Goal: Transaction & Acquisition: Purchase product/service

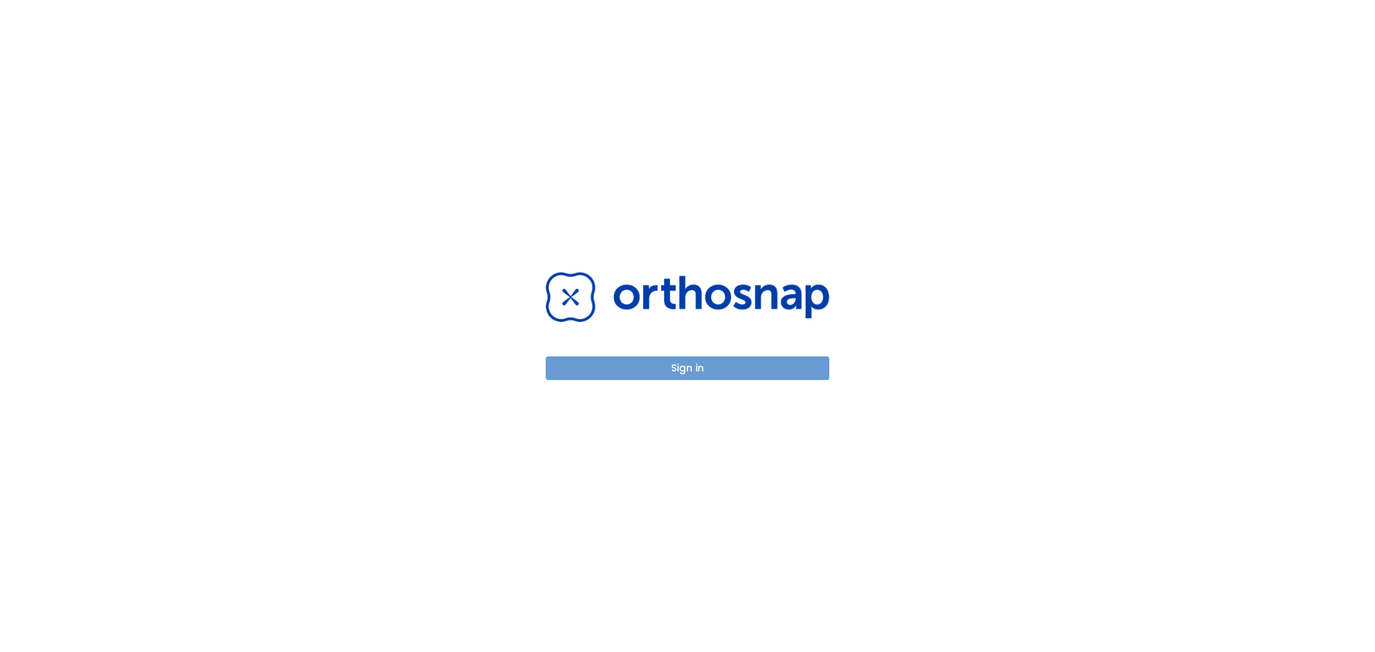
click at [695, 362] on button "Sign in" at bounding box center [688, 369] width 284 height 24
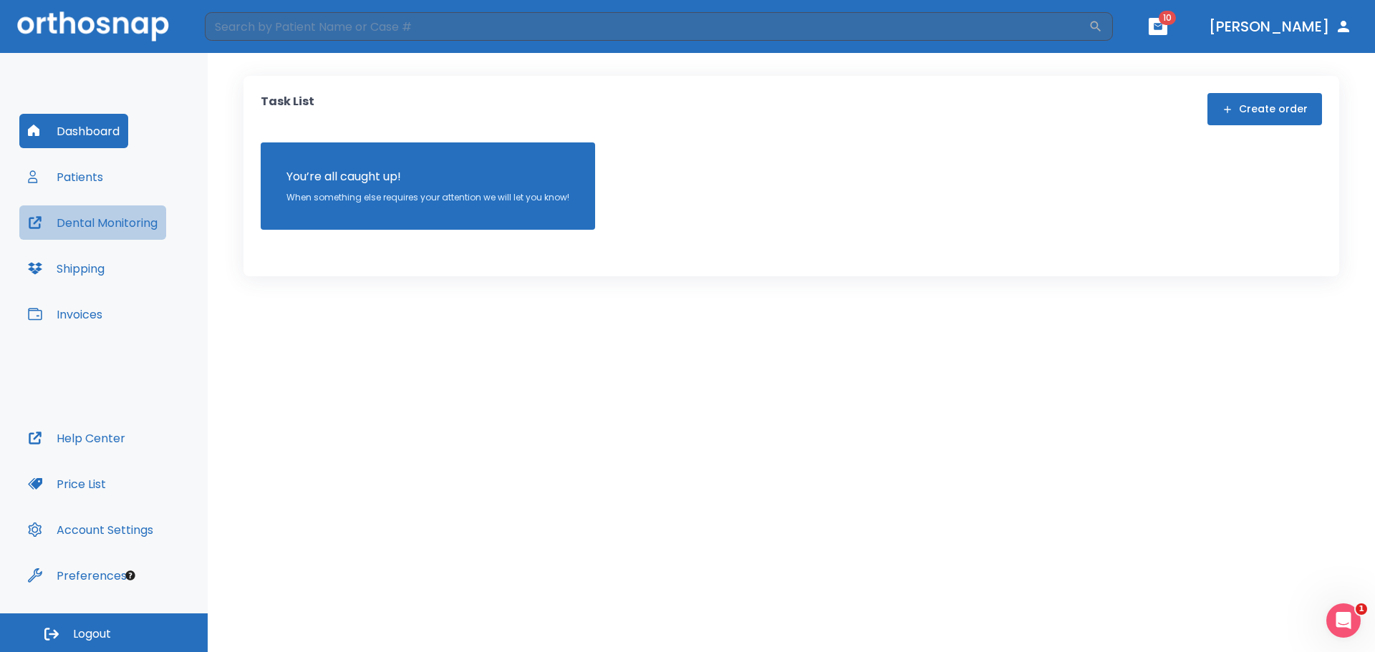
click at [102, 228] on button "Dental Monitoring" at bounding box center [92, 223] width 147 height 34
click at [83, 314] on button "Invoices" at bounding box center [65, 314] width 92 height 34
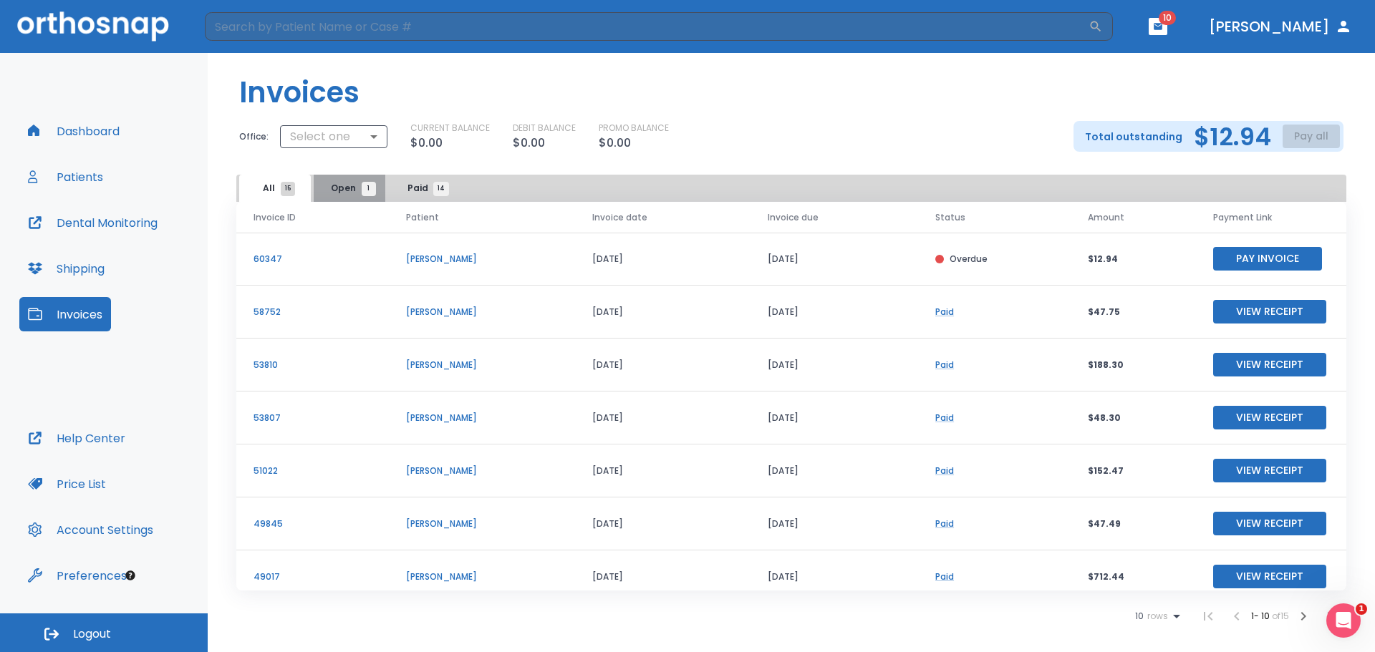
click at [334, 188] on span "Open 1" at bounding box center [350, 188] width 38 height 13
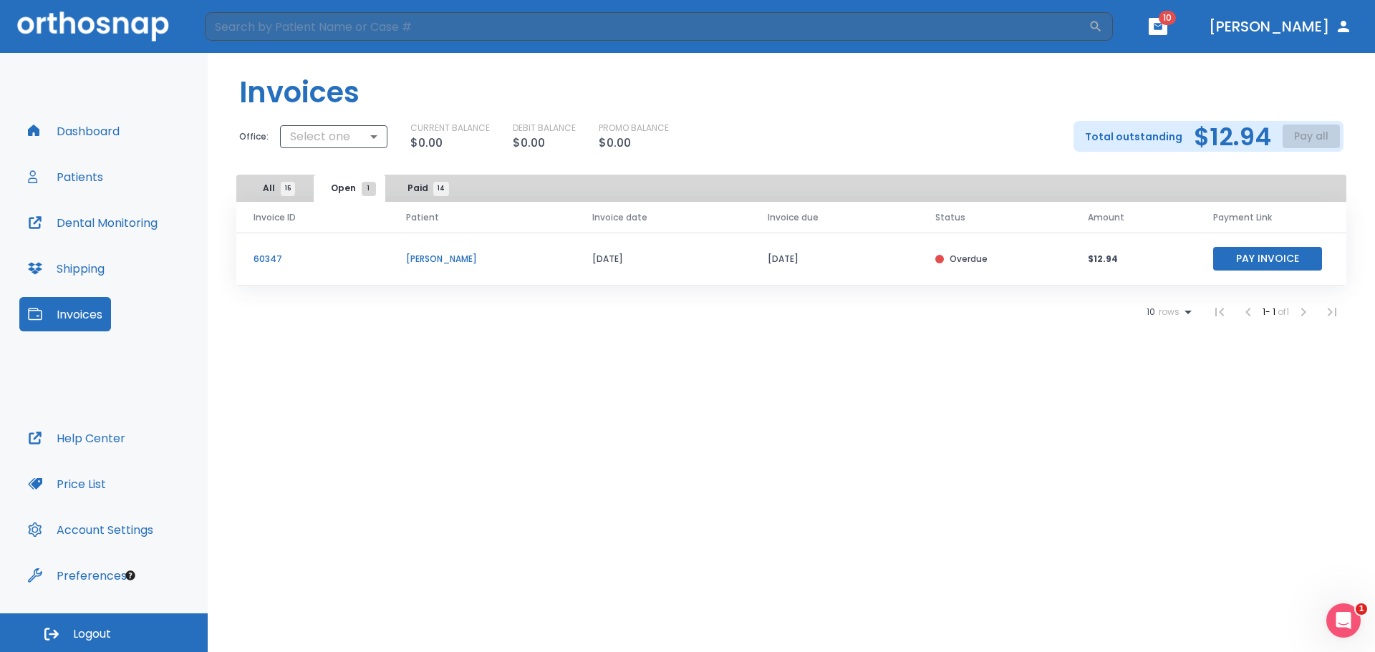
click at [1258, 269] on button "Pay Invoice" at bounding box center [1267, 259] width 109 height 24
click at [76, 234] on button "Dental Monitoring" at bounding box center [92, 223] width 147 height 34
